Goal: Task Accomplishment & Management: Use online tool/utility

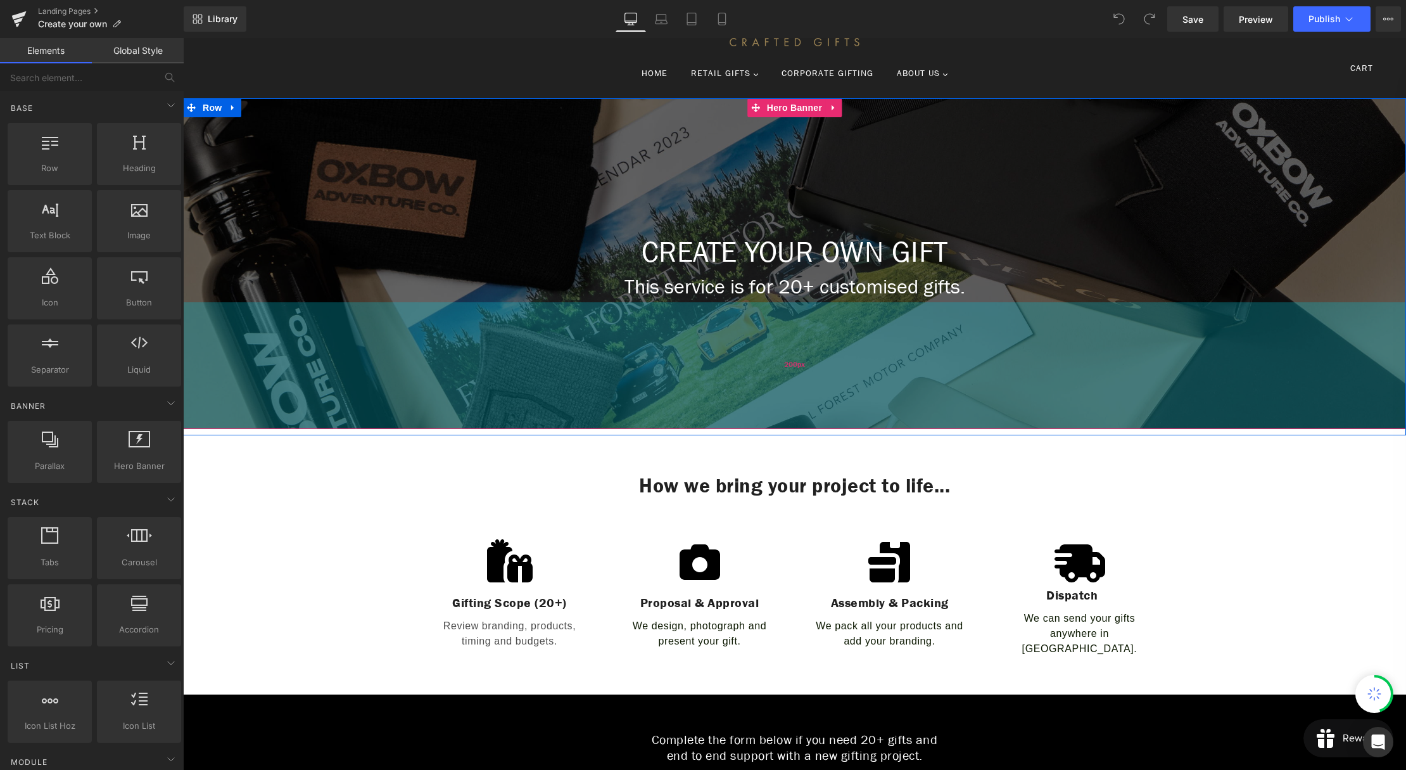
scroll to position [84, 0]
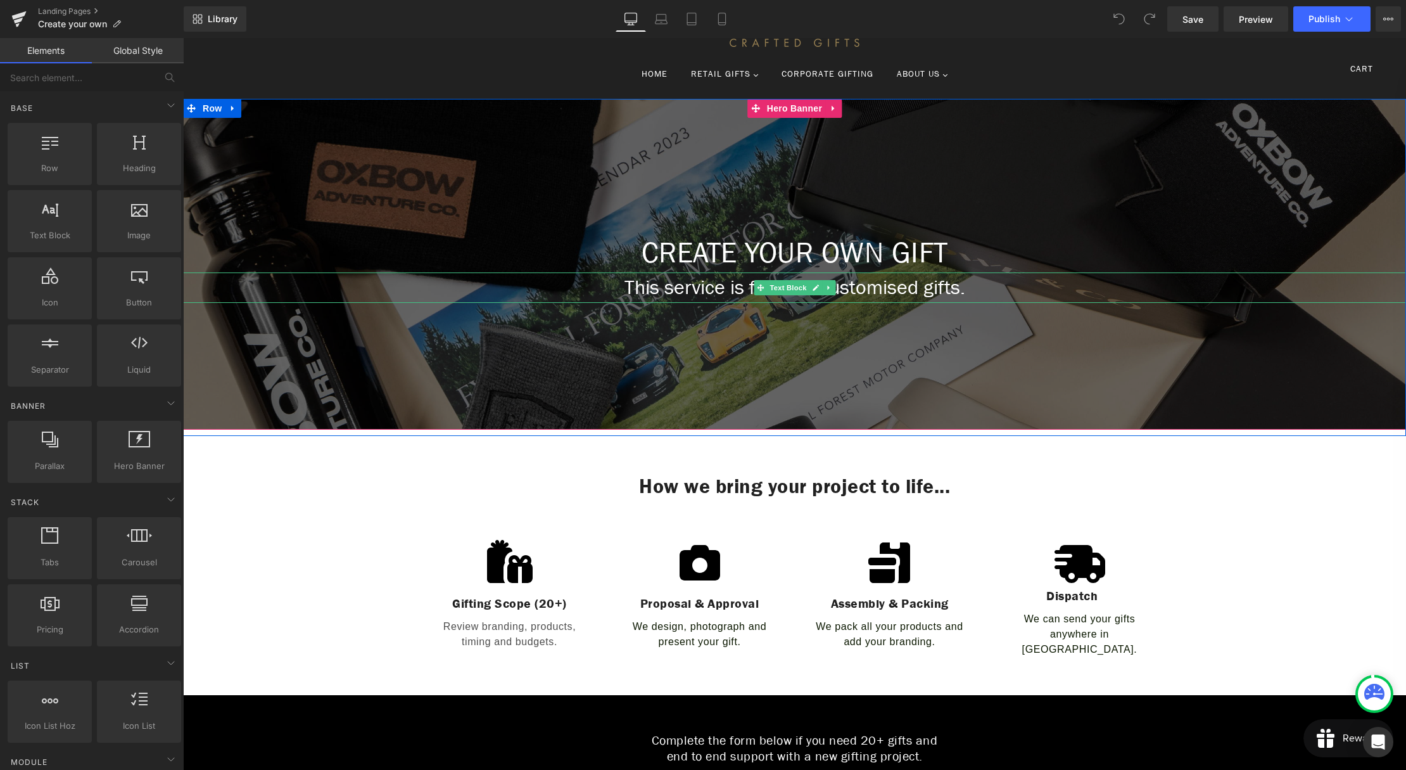
click at [869, 287] on p "This service is for 20+ customised gifts." at bounding box center [794, 287] width 1223 height 30
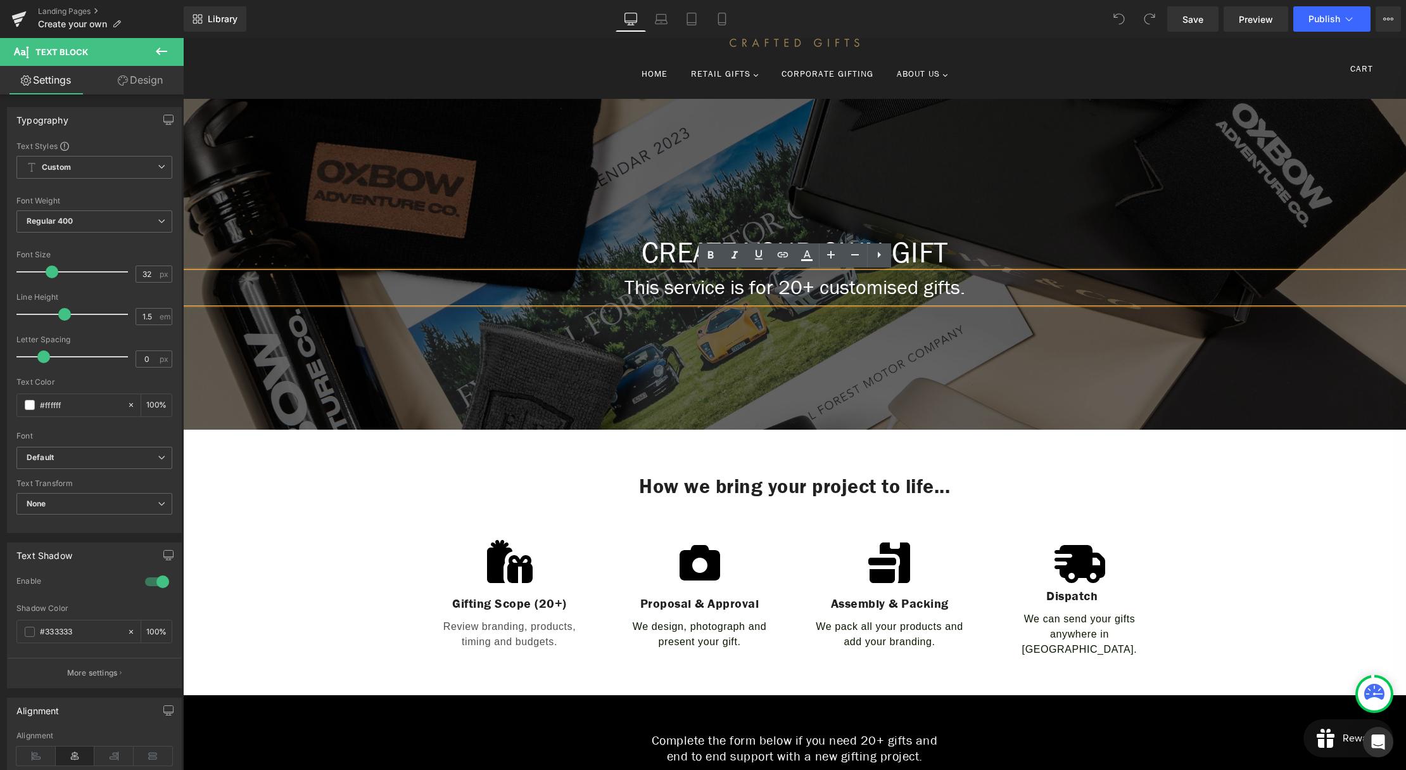
click at [785, 288] on p "This service is for 20+ customised gifts." at bounding box center [794, 287] width 1223 height 30
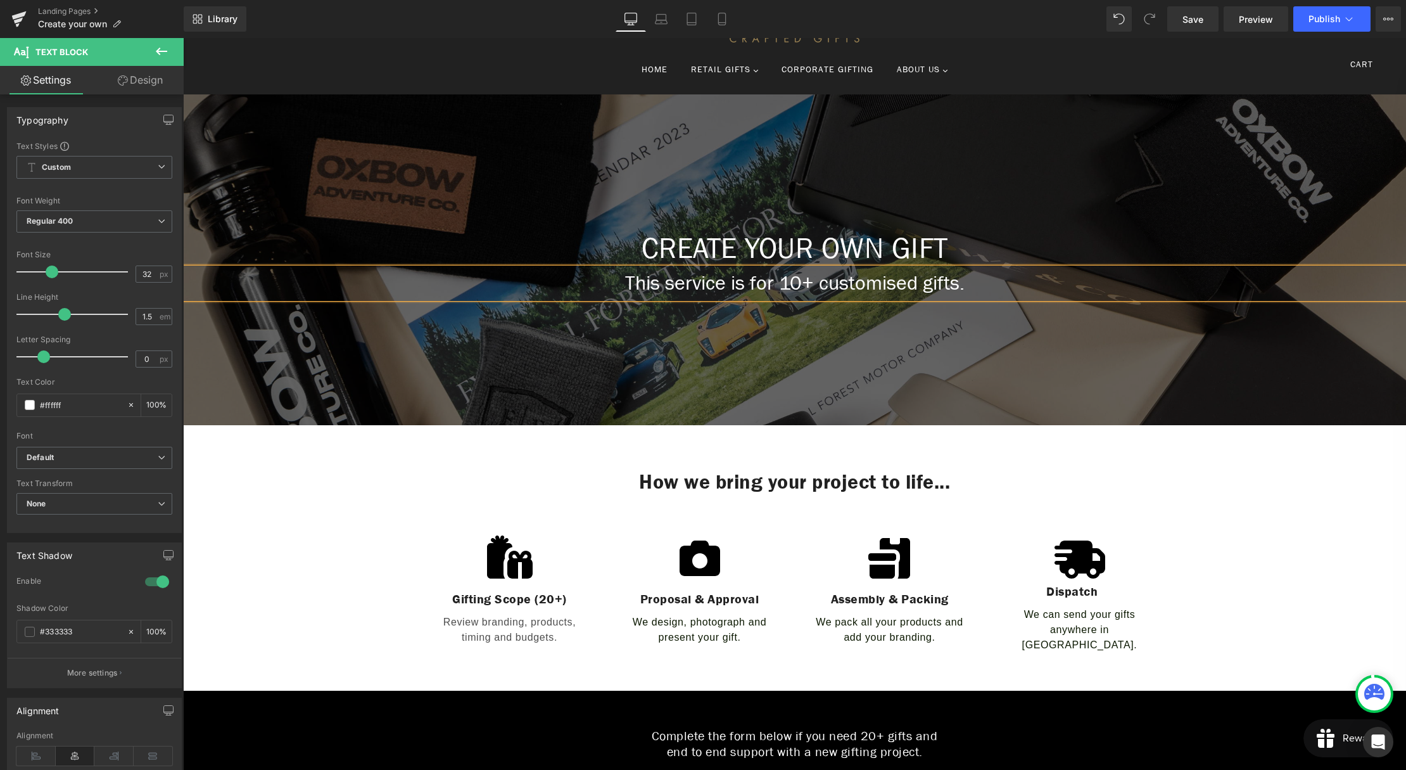
scroll to position [76, 0]
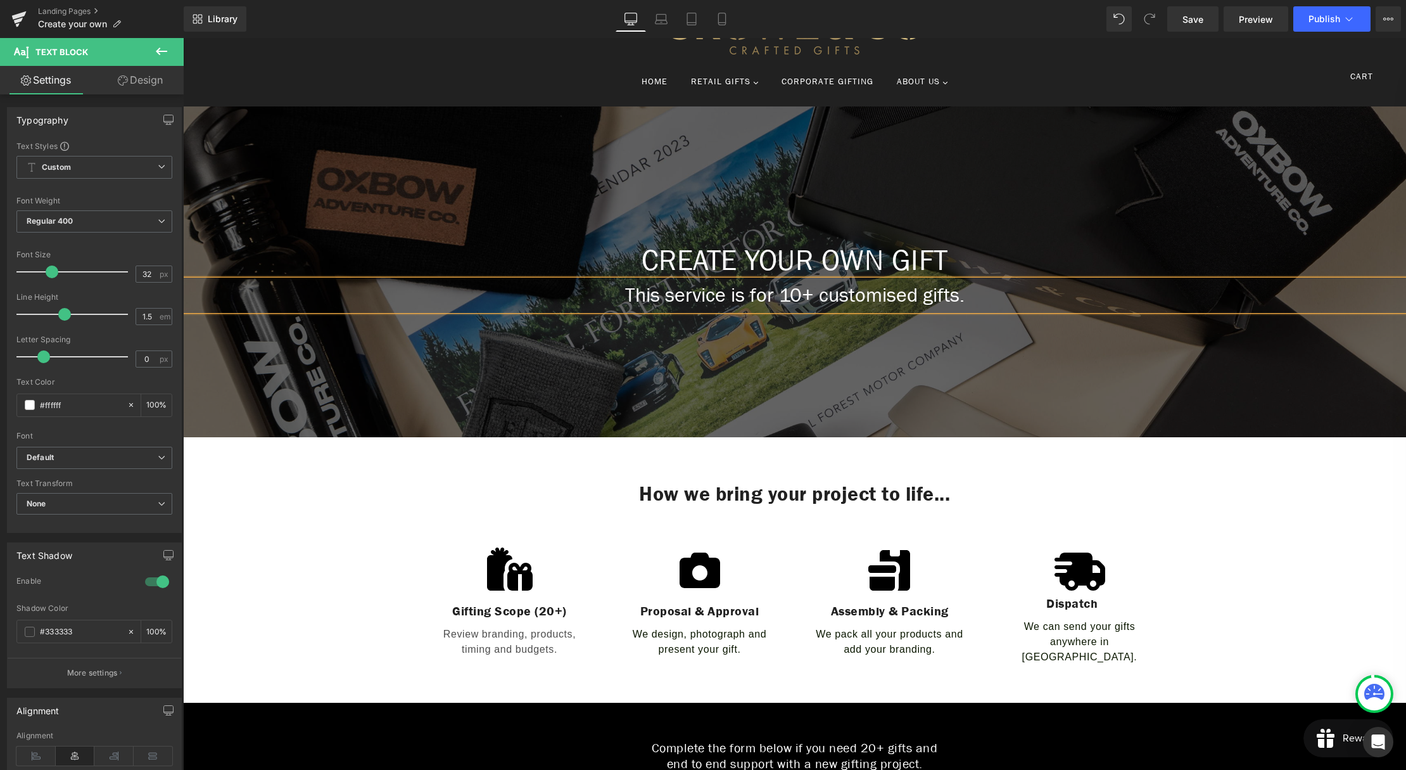
click at [798, 368] on div at bounding box center [794, 271] width 1223 height 331
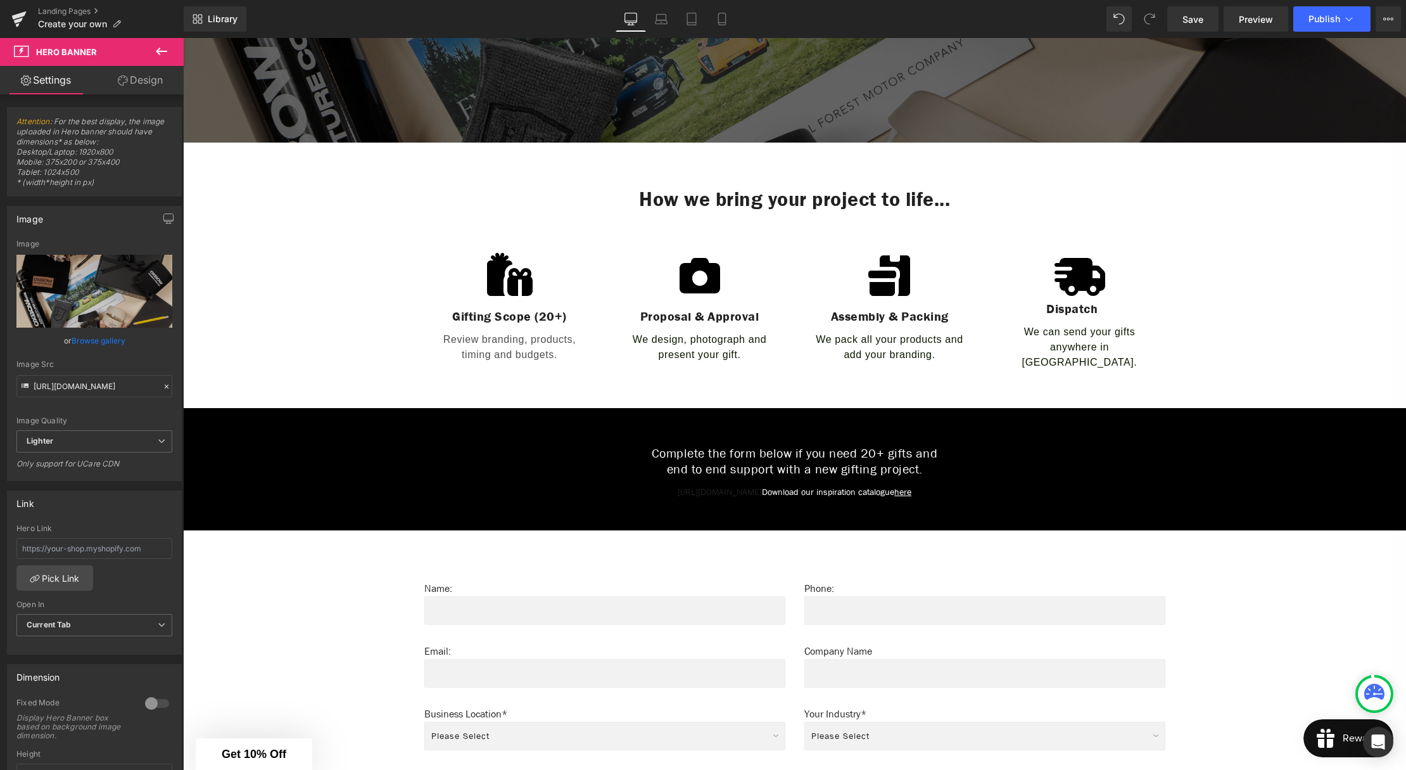
scroll to position [711, 0]
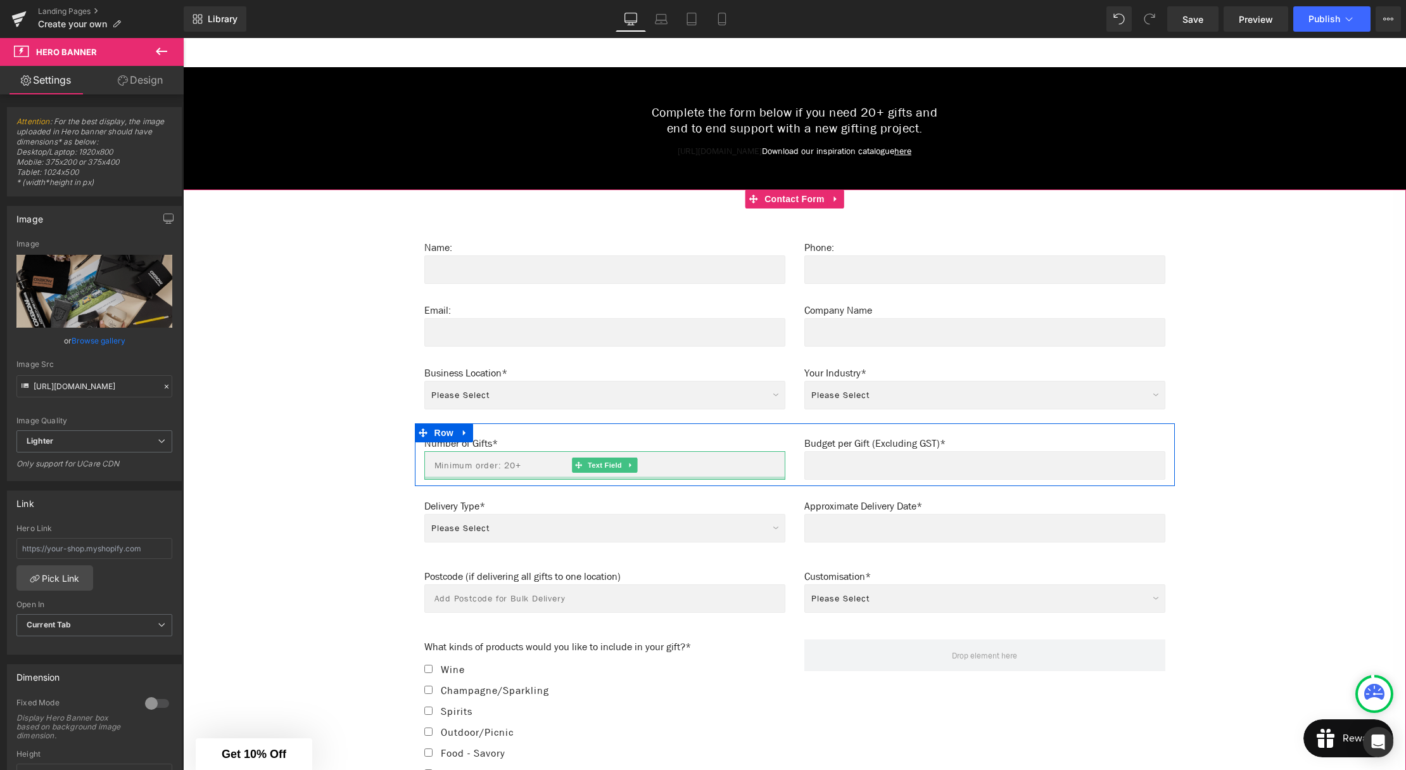
click at [476, 457] on input "text" at bounding box center [604, 465] width 361 height 29
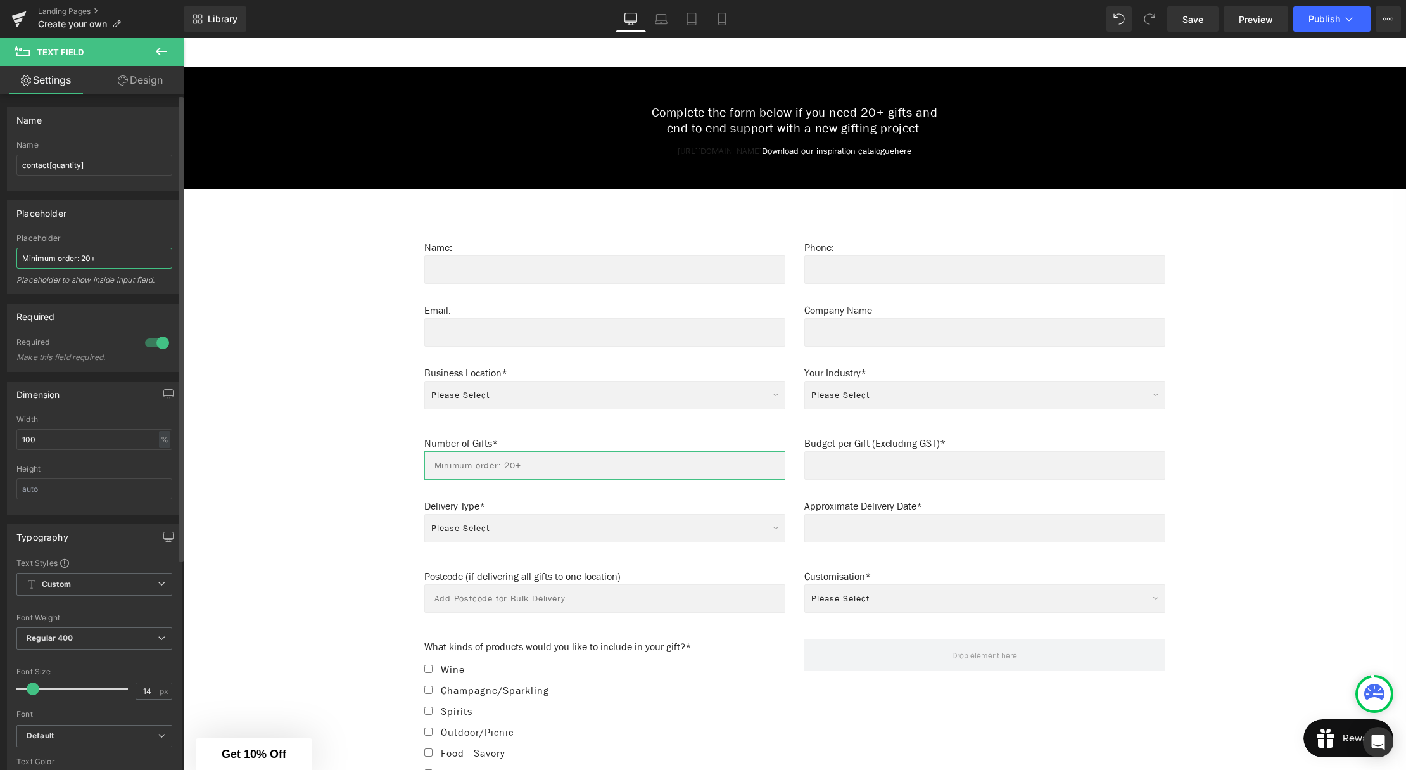
drag, startPoint x: 86, startPoint y: 258, endPoint x: 92, endPoint y: 261, distance: 7.4
click at [87, 259] on input "Minimum order: 20+" at bounding box center [94, 258] width 156 height 21
type input "Minimum order: 10+"
click at [341, 442] on div "Name: Text Block Text Field Phone: Text Block Text Field Row Email: Text Block …" at bounding box center [795, 693] width 1198 height 933
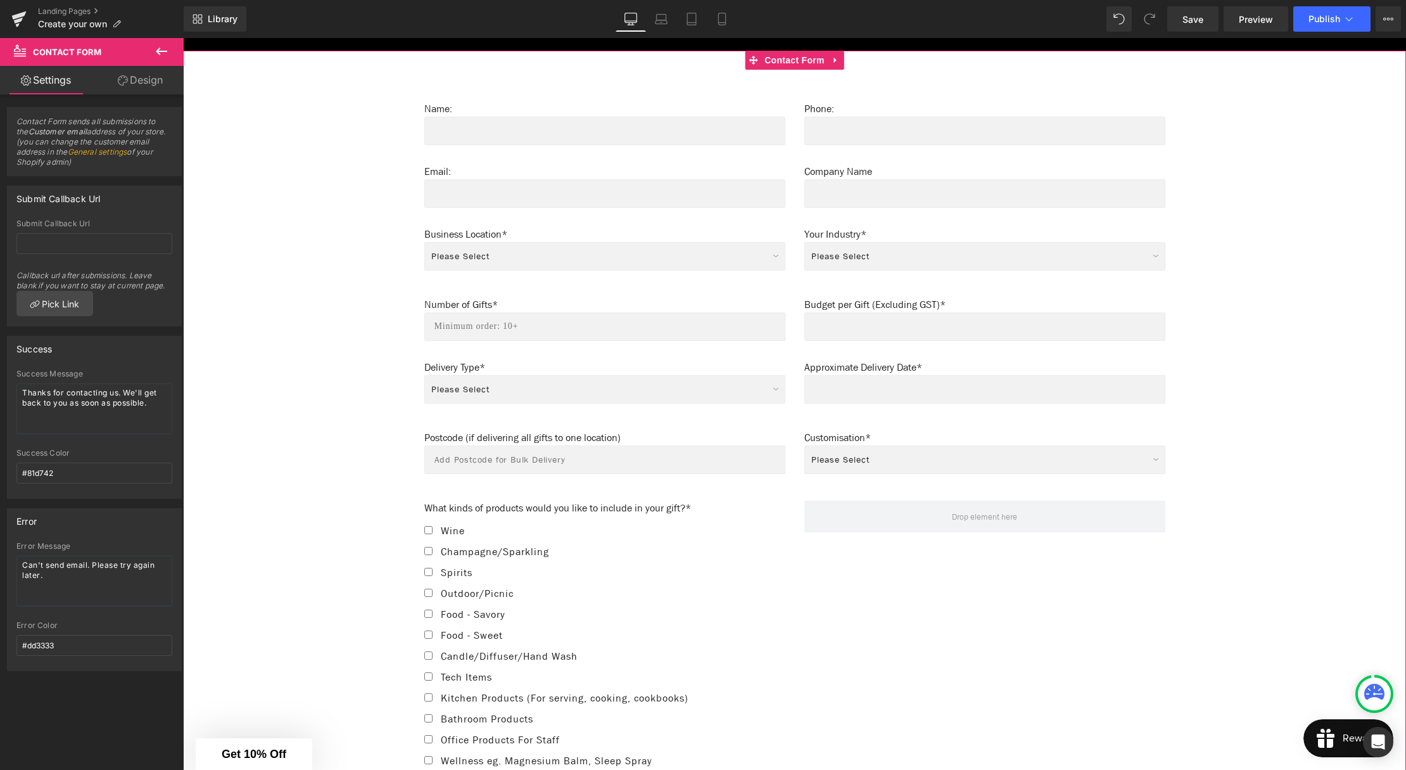
scroll to position [856, 0]
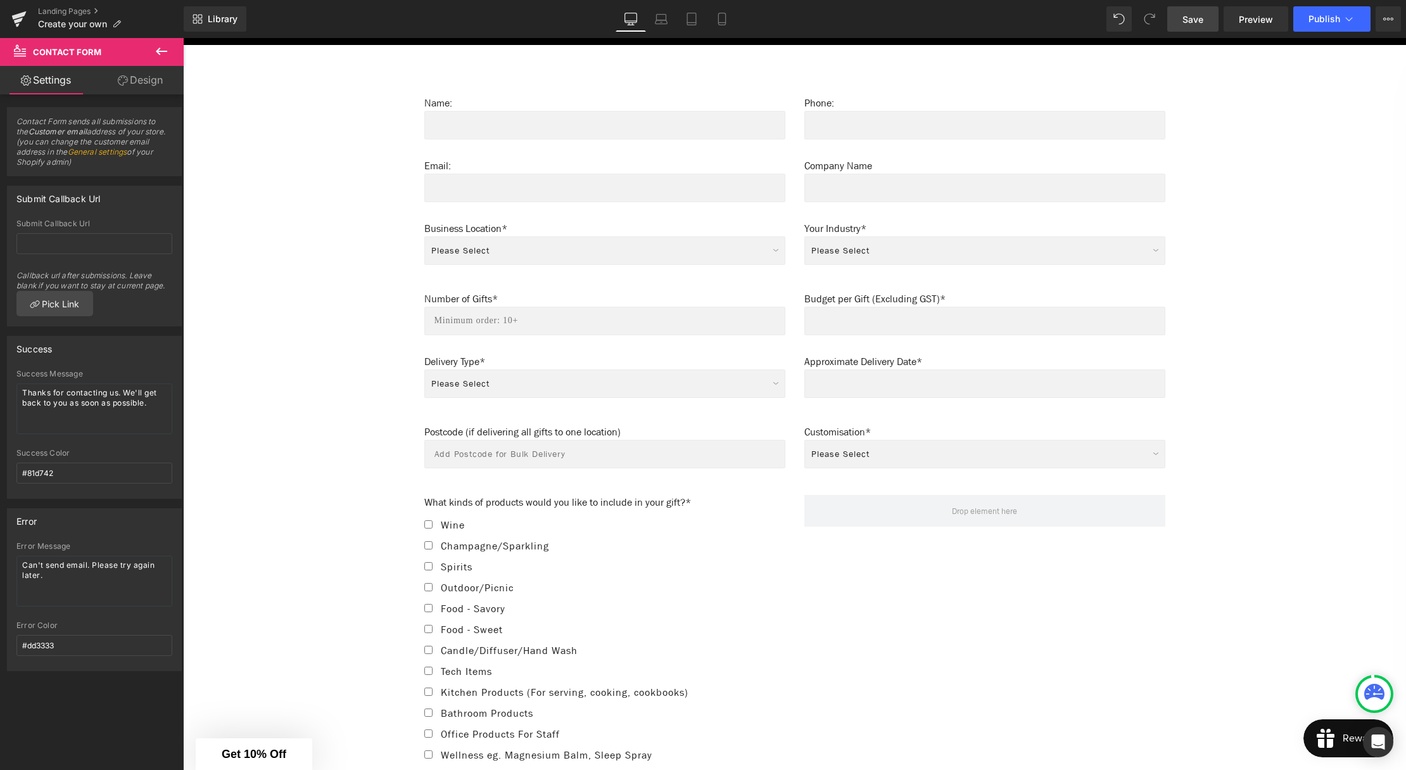
click at [1192, 18] on span "Save" at bounding box center [1193, 19] width 21 height 13
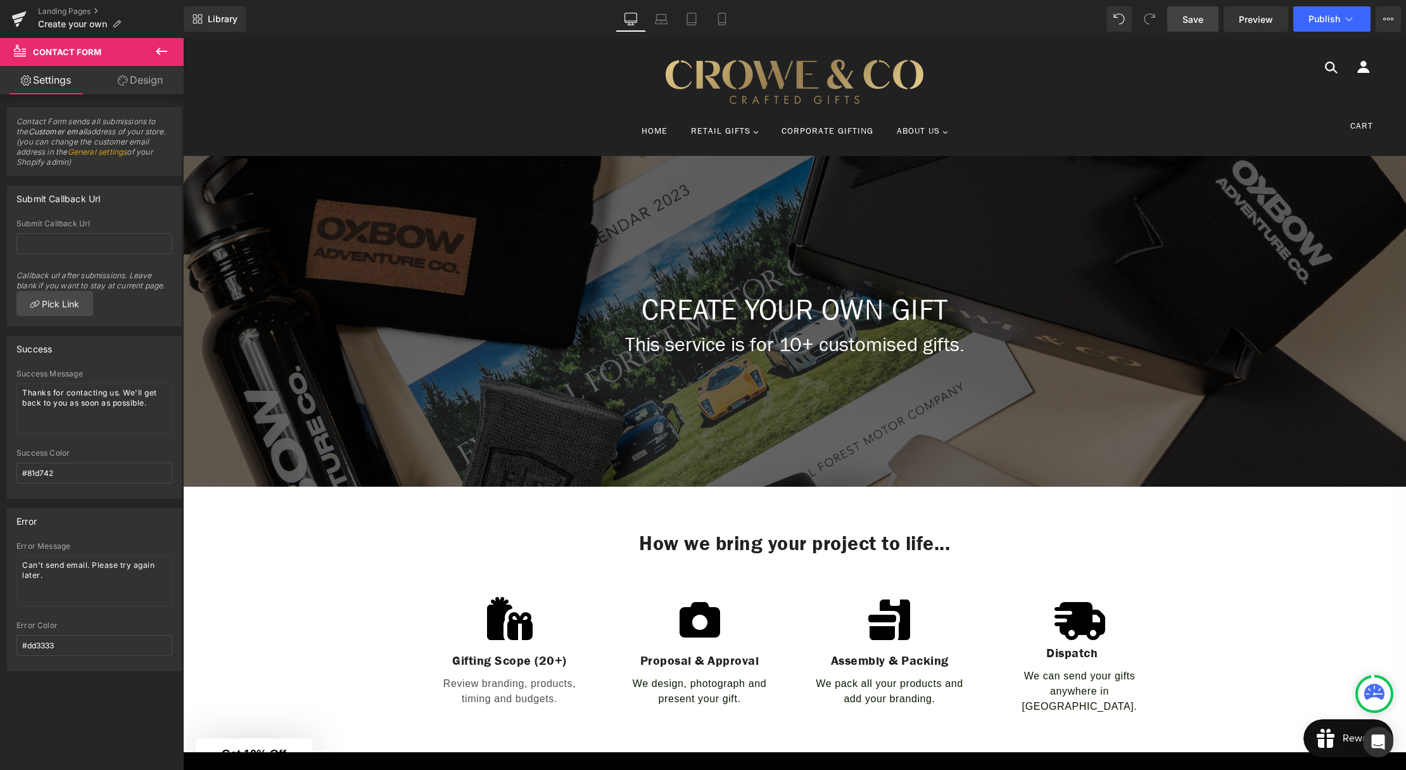
scroll to position [0, 0]
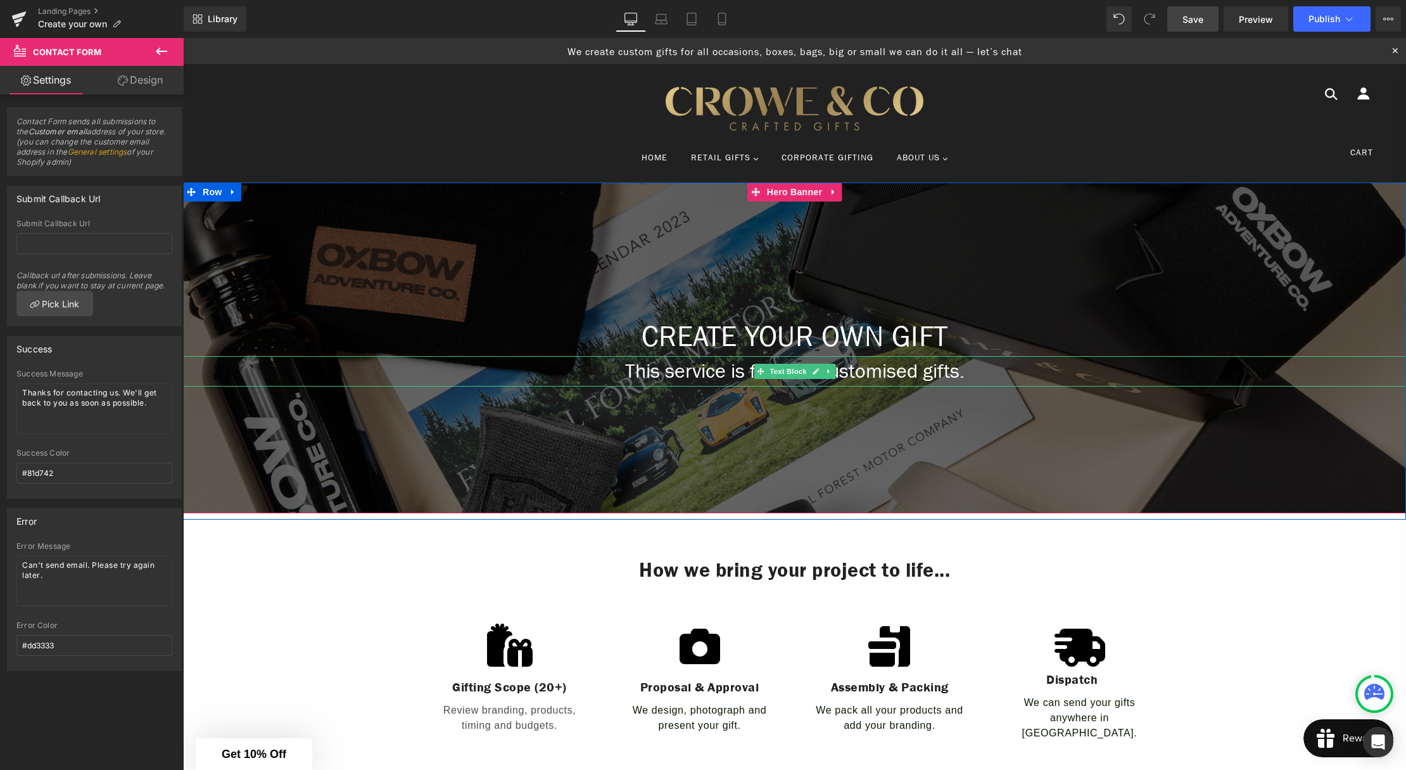
drag, startPoint x: 968, startPoint y: 374, endPoint x: 989, endPoint y: 378, distance: 21.4
click at [968, 374] on p "This service is for 10+ customised gifts." at bounding box center [794, 371] width 1223 height 30
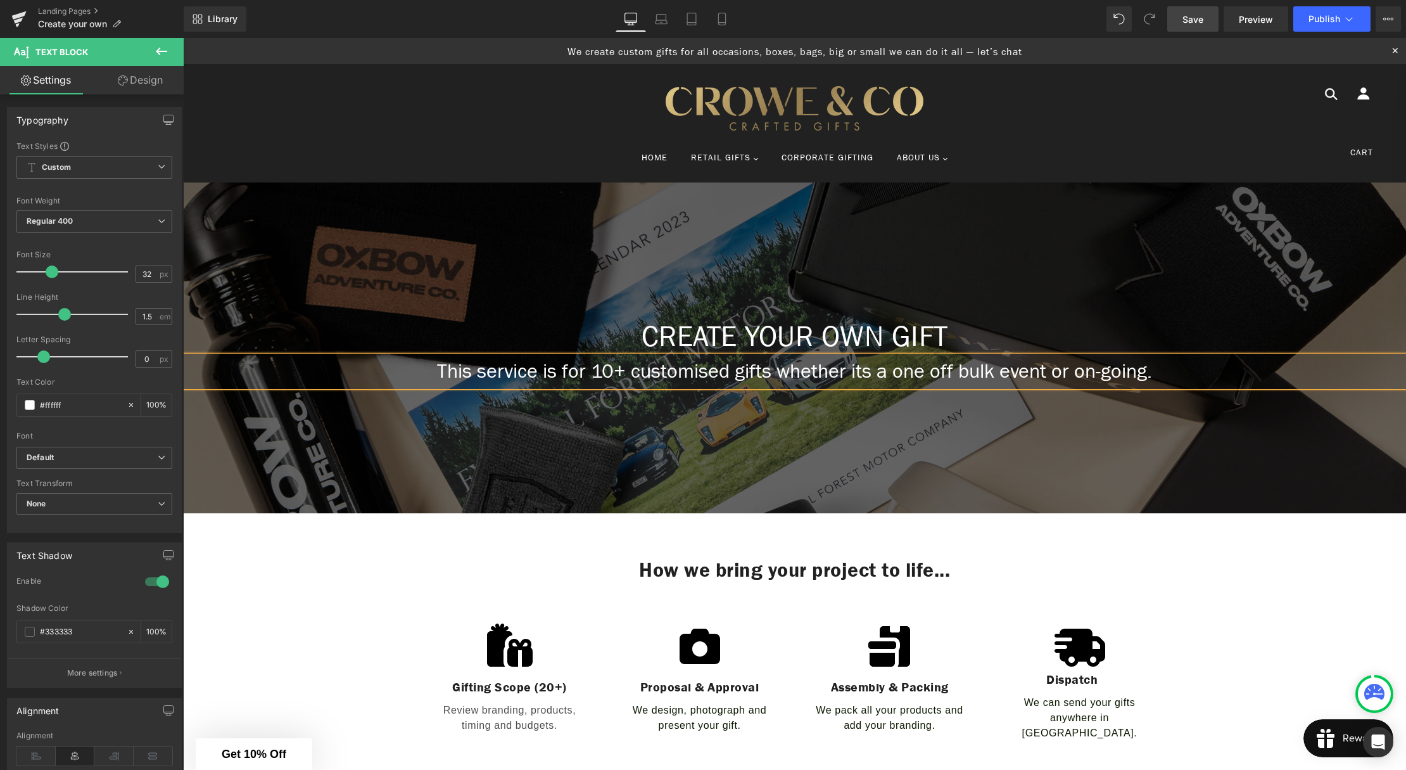
scroll to position [193, 0]
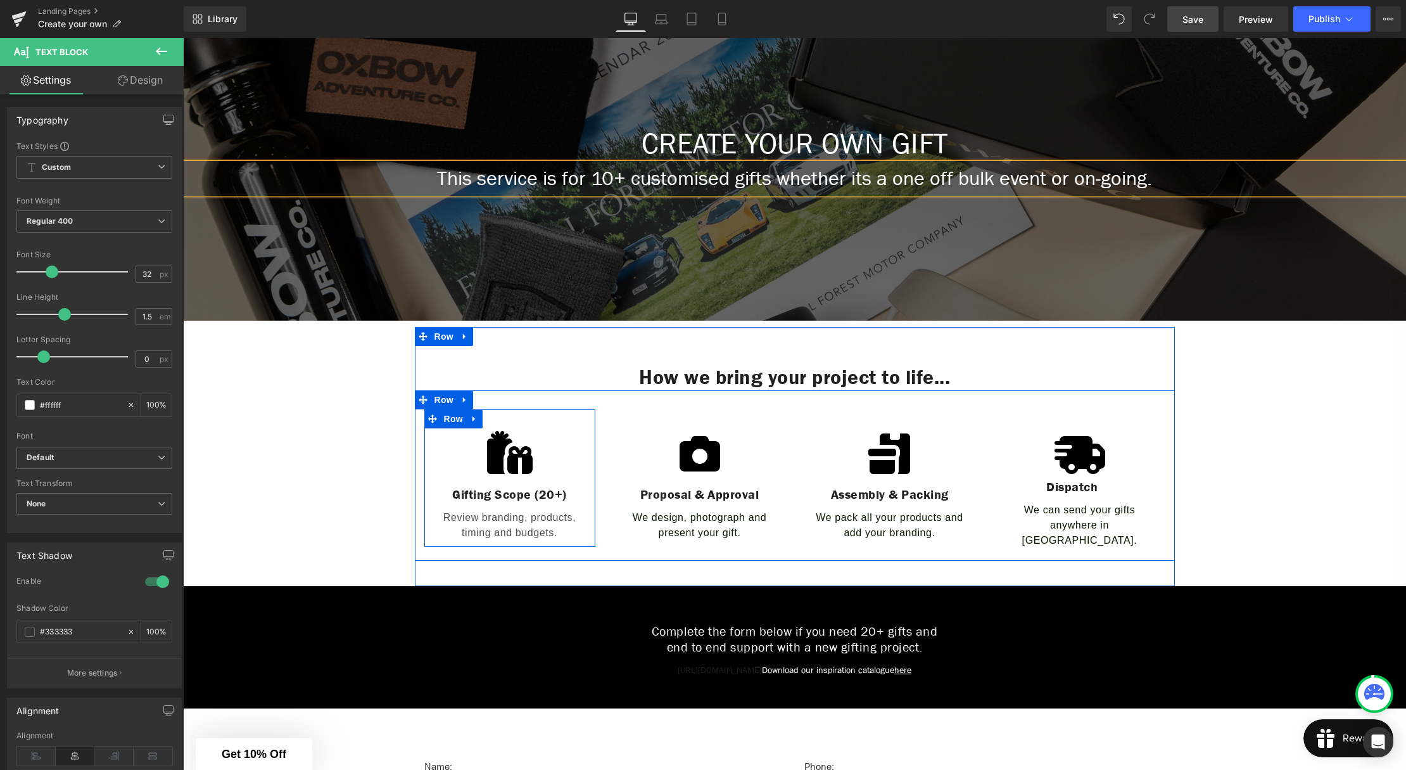
click at [554, 500] on div "Gifting Scope (20+) Heading" at bounding box center [510, 495] width 152 height 16
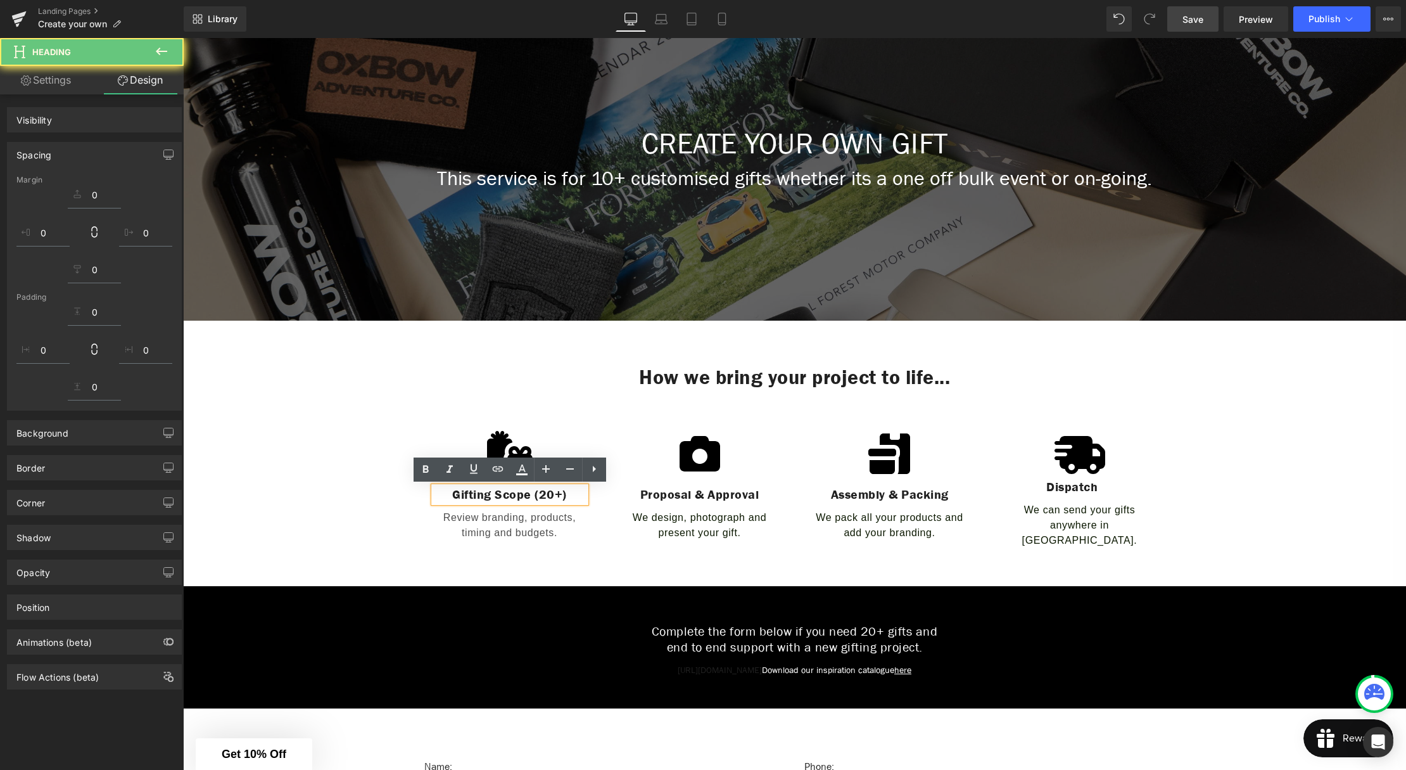
click at [547, 499] on h1 "Gifting Scope (20+)" at bounding box center [510, 495] width 152 height 16
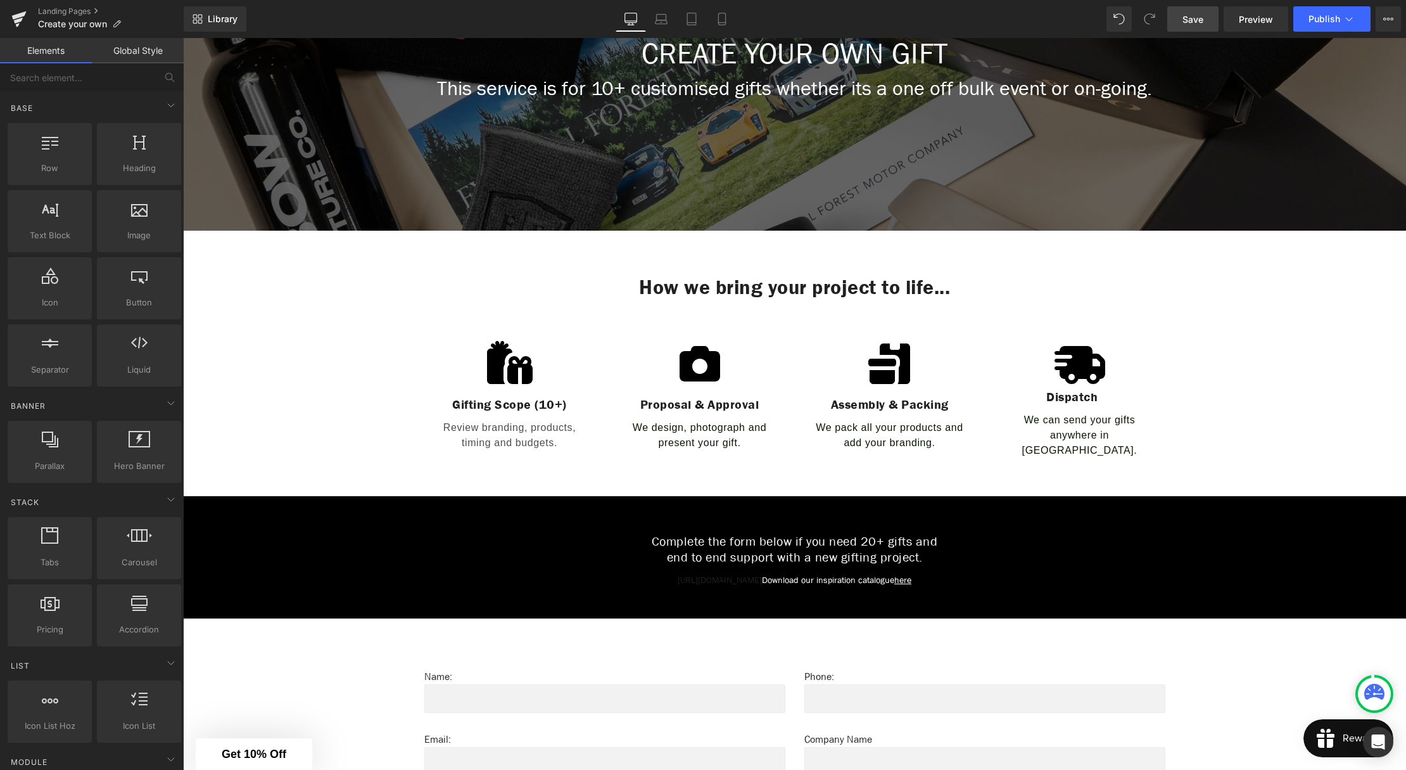
scroll to position [301, 0]
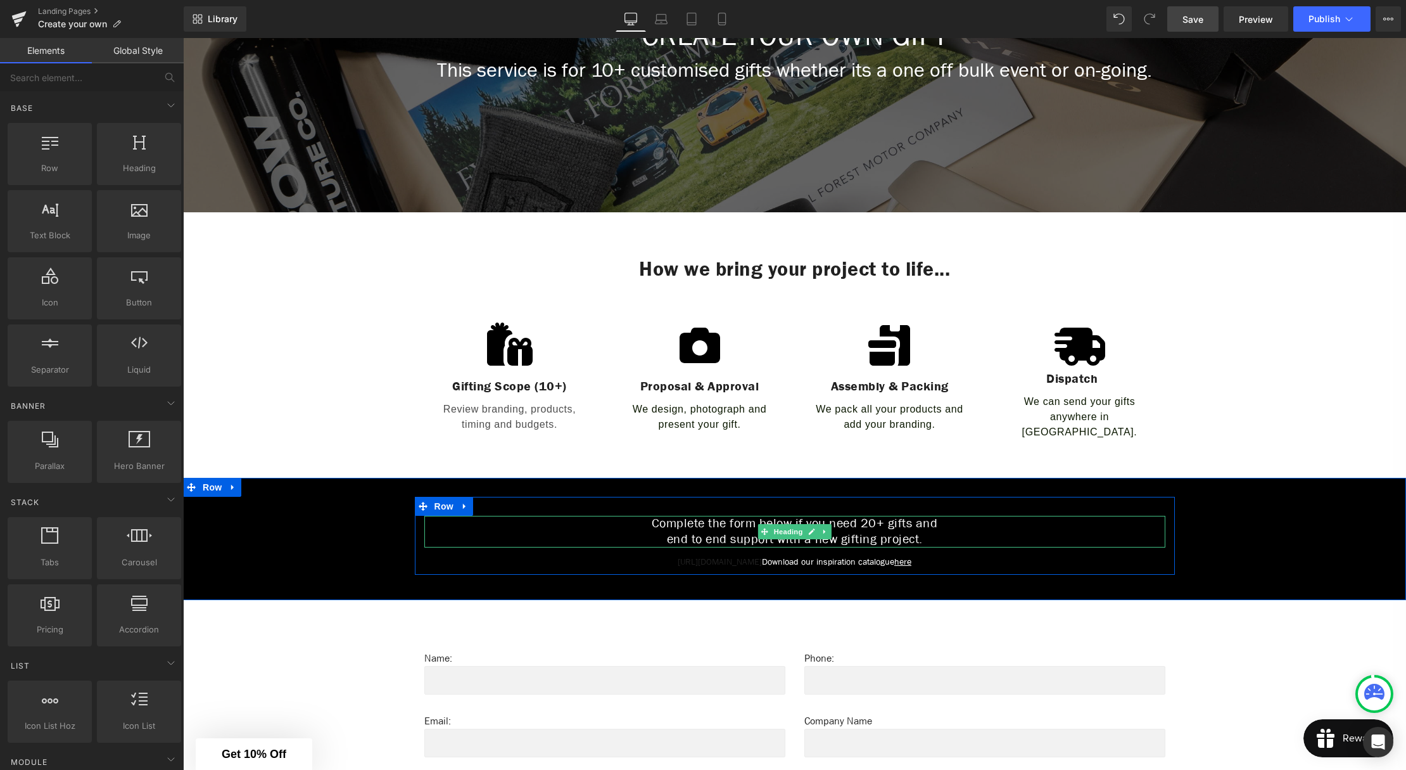
click at [872, 516] on h1 "Complete the form below if you need 20+ gifts and" at bounding box center [794, 524] width 741 height 16
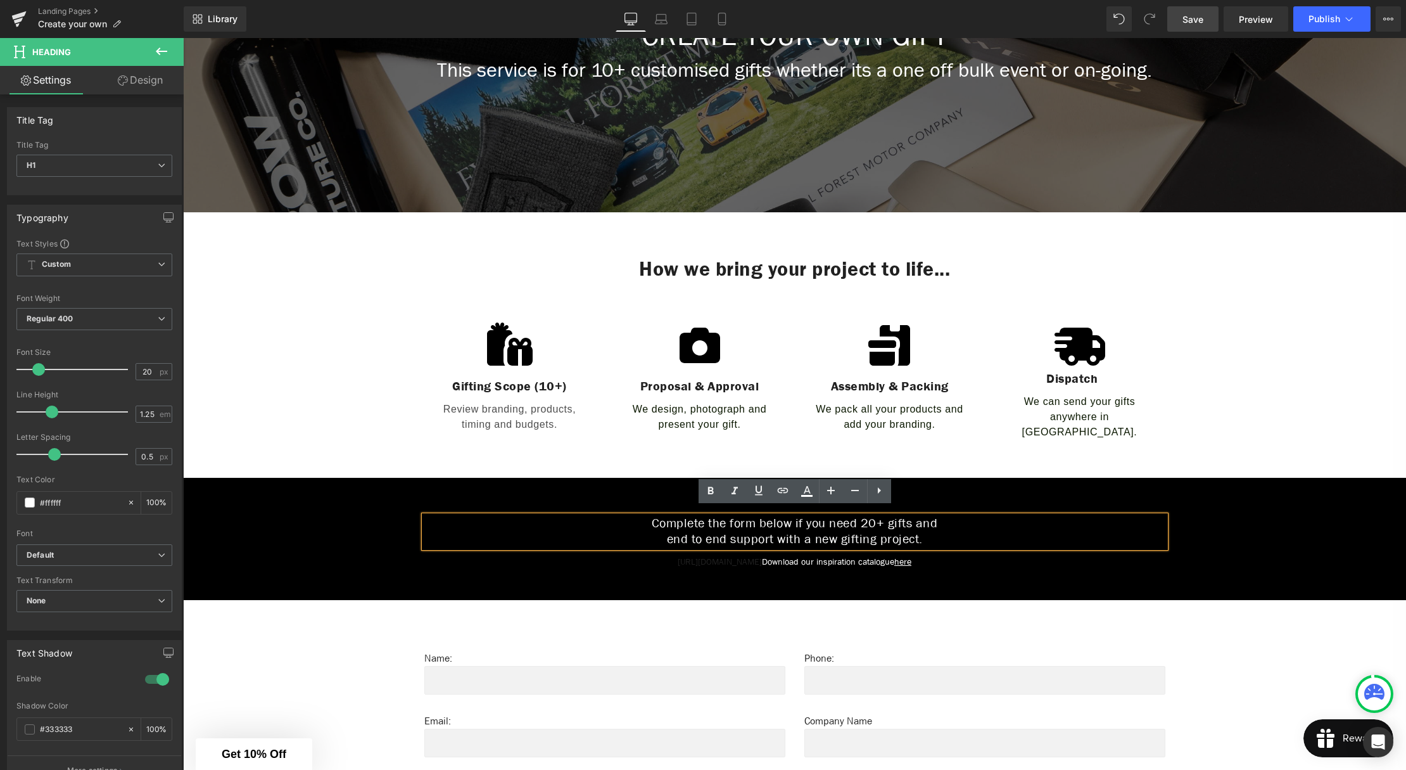
click at [870, 516] on h1 "Complete the form below if you need 20+ gifts and" at bounding box center [794, 524] width 741 height 16
click at [1038, 573] on div "Complete the form below if you need 10+ gifts and end to end support with a new…" at bounding box center [794, 539] width 1223 height 122
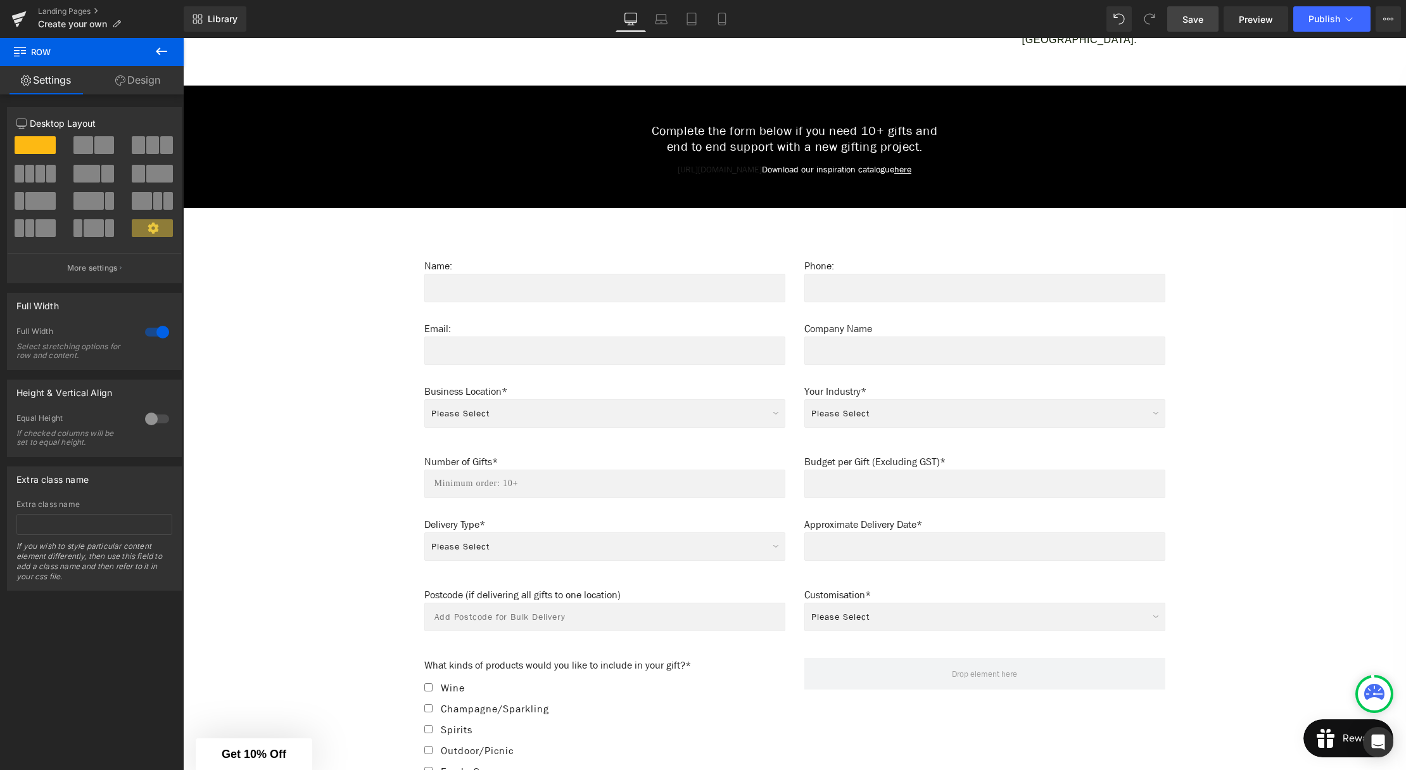
scroll to position [692, 0]
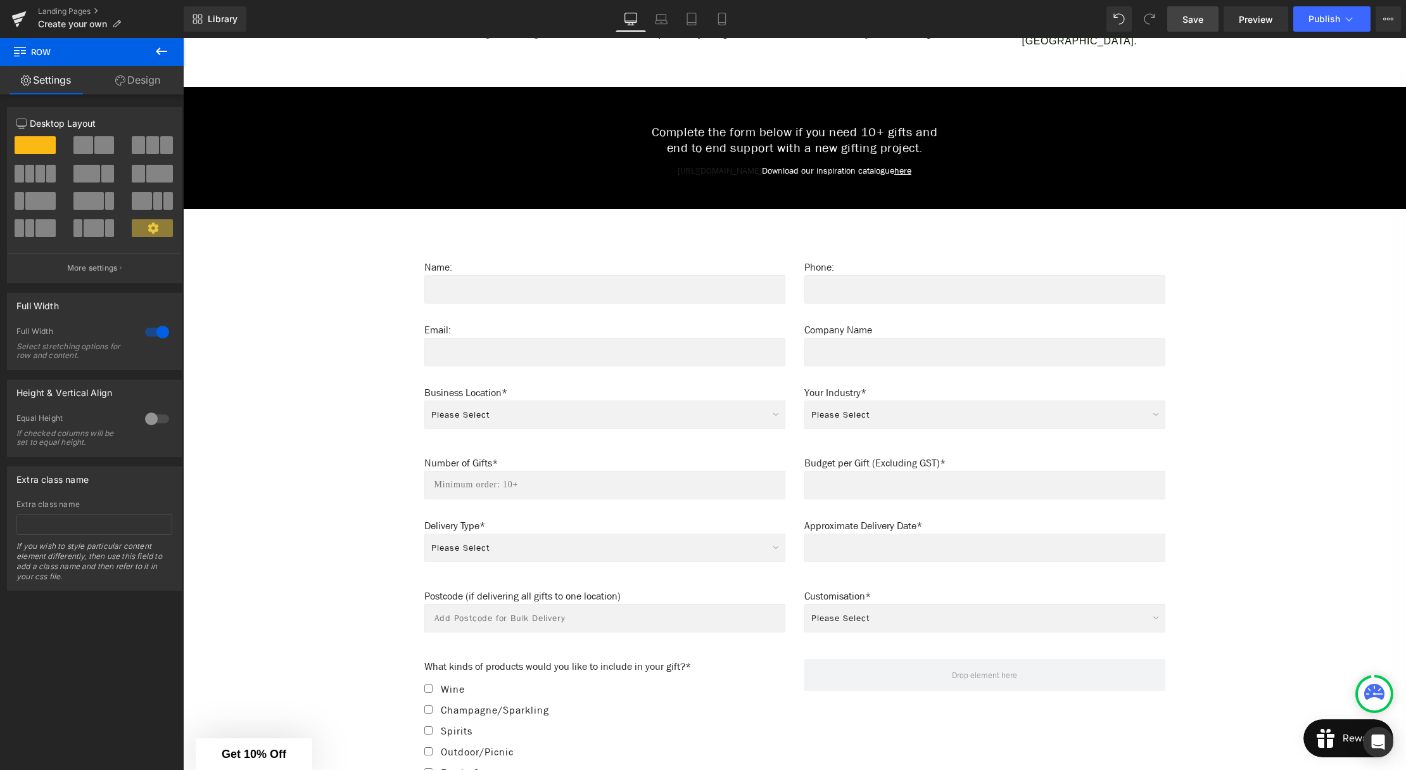
click at [1197, 23] on span "Save" at bounding box center [1193, 19] width 21 height 13
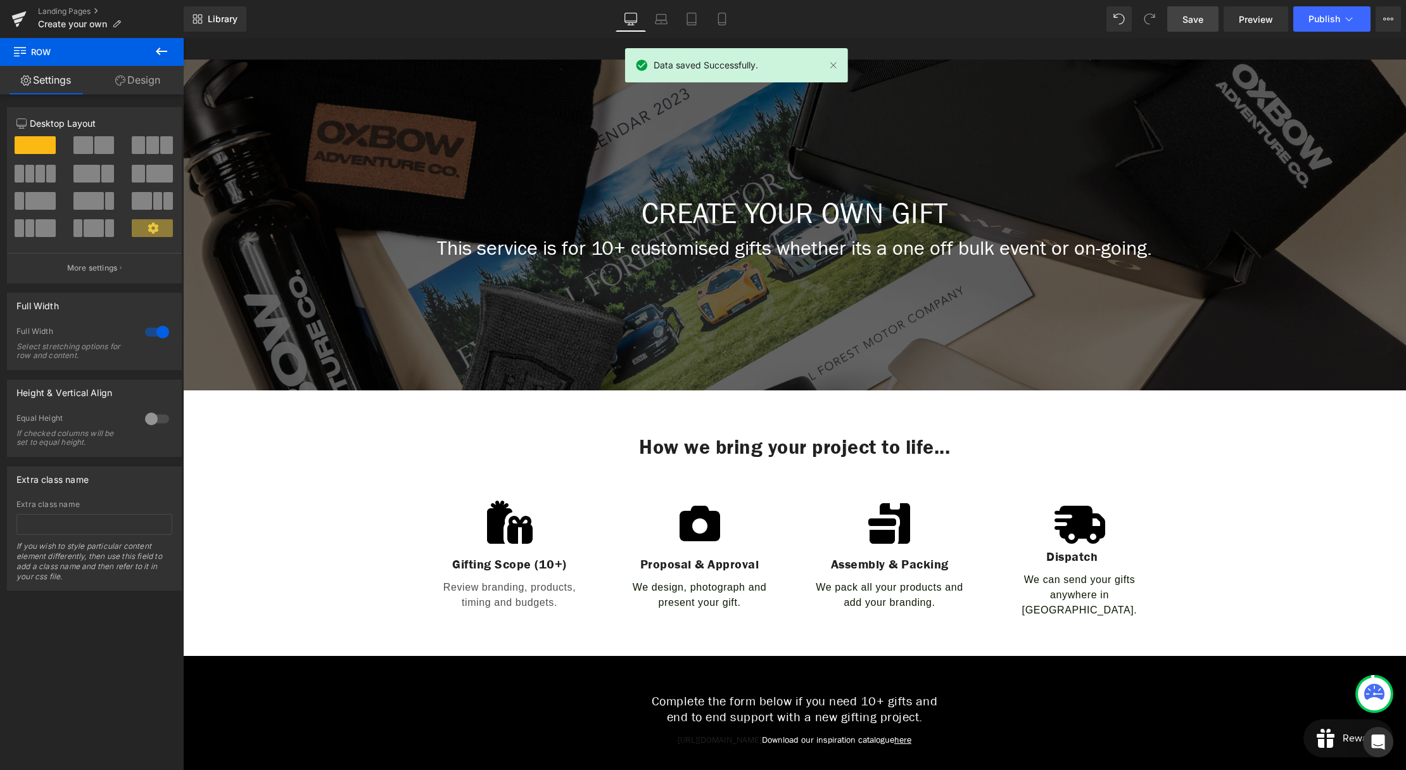
scroll to position [121, 0]
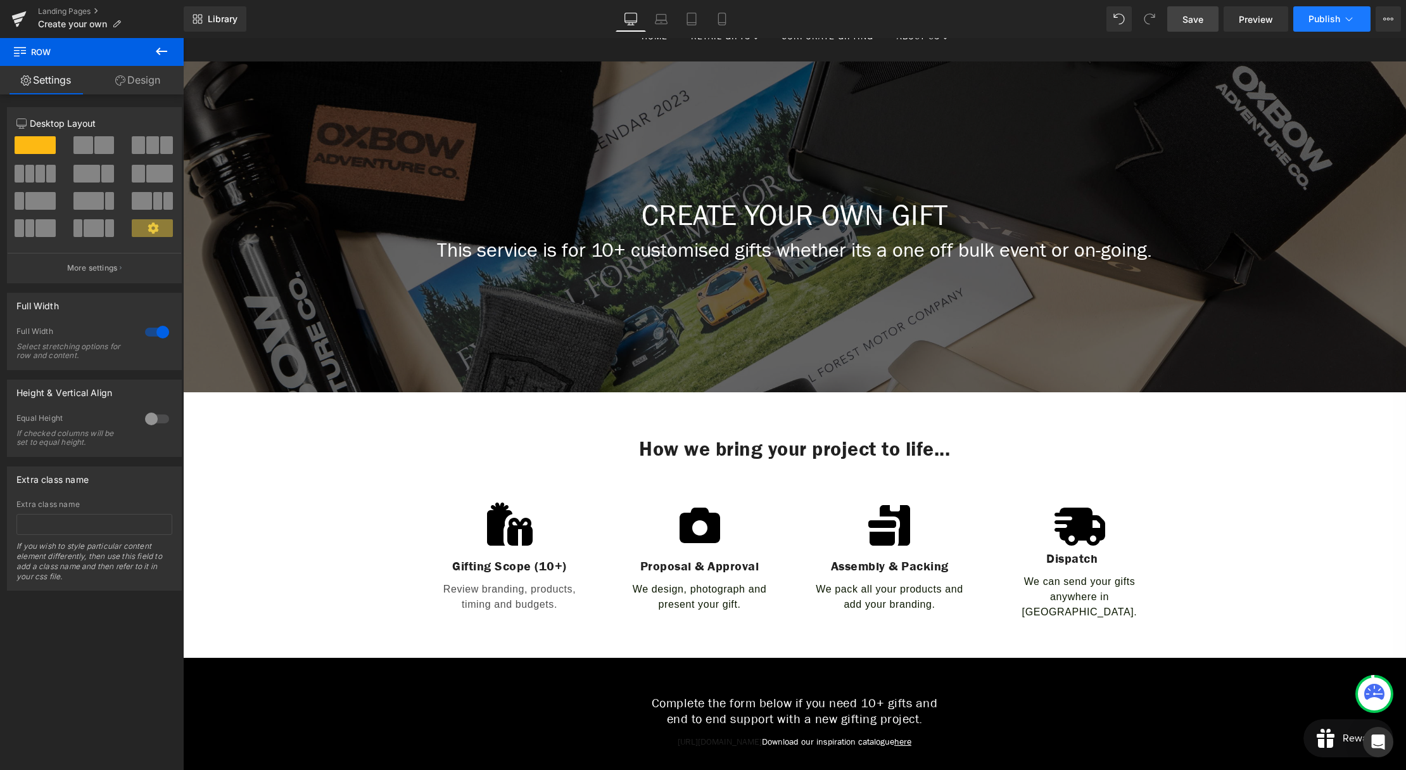
click at [1316, 22] on span "Publish" at bounding box center [1325, 19] width 32 height 10
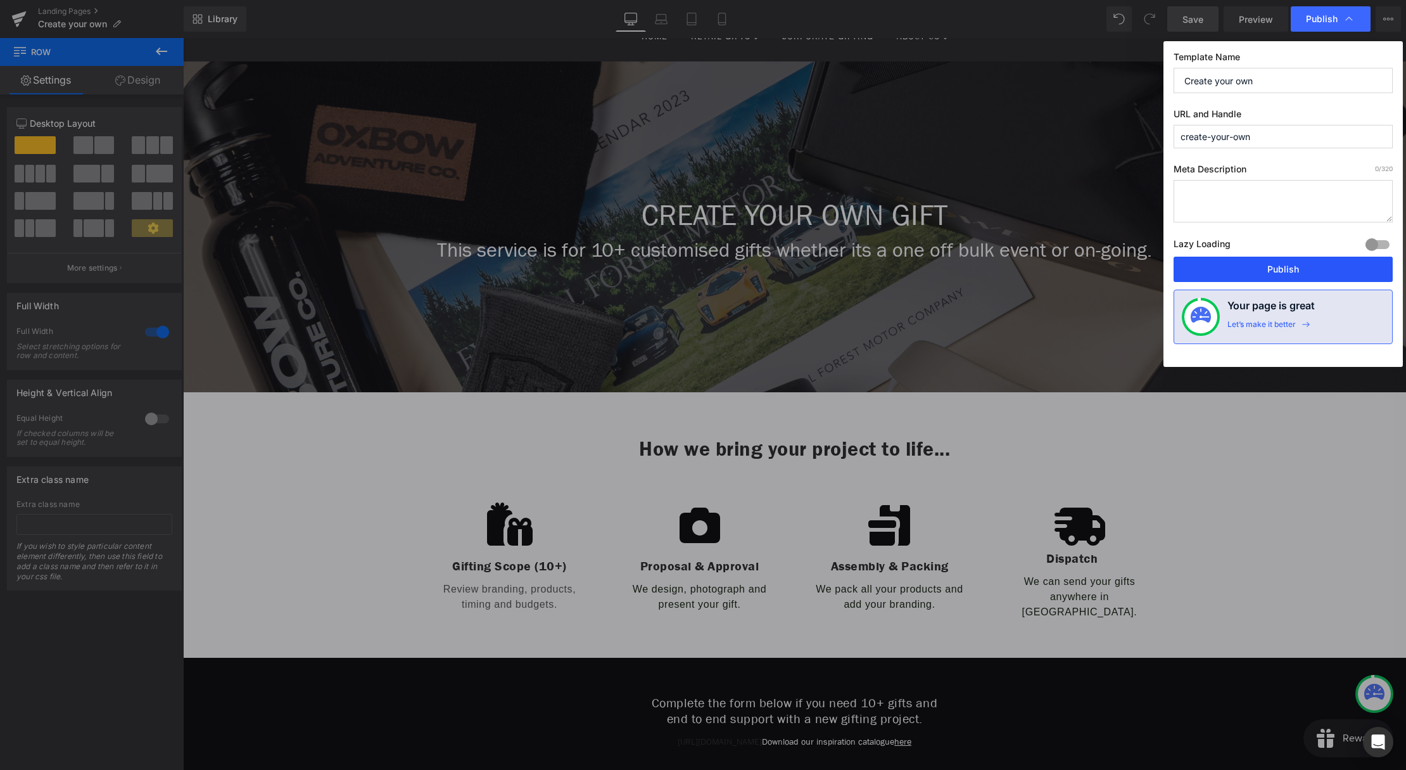
click at [1254, 271] on button "Publish" at bounding box center [1283, 269] width 219 height 25
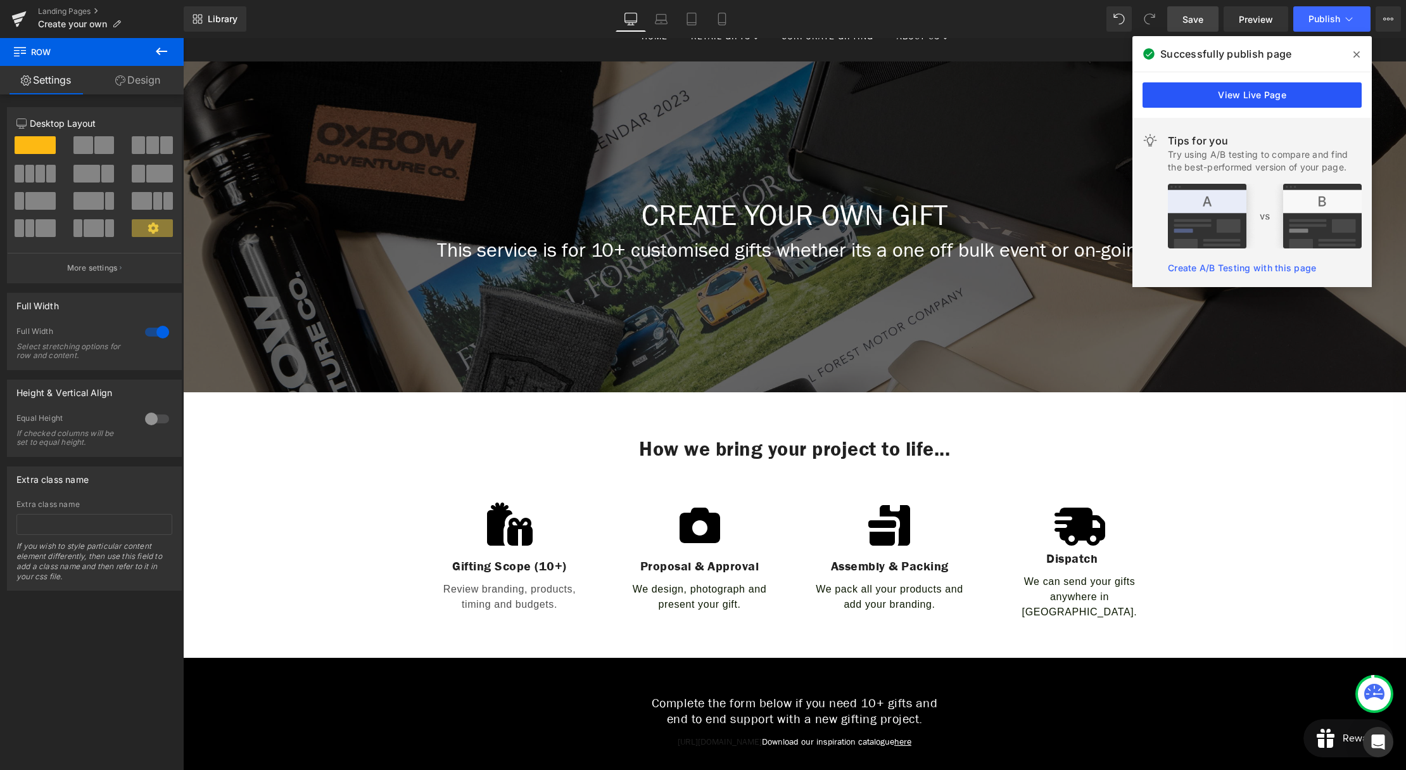
click at [1278, 96] on link "View Live Page" at bounding box center [1252, 94] width 219 height 25
